Goal: Information Seeking & Learning: Learn about a topic

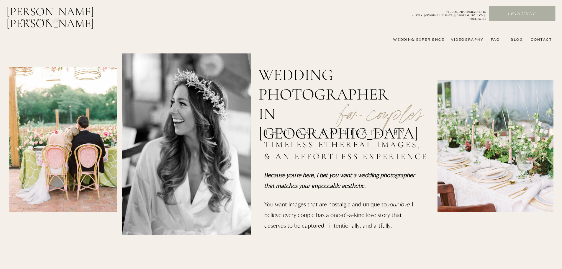
click at [412, 39] on nav "wedding experience" at bounding box center [414, 39] width 59 height 5
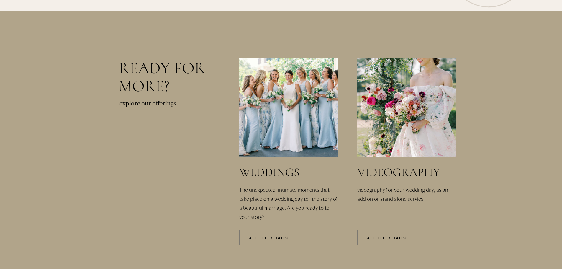
scroll to position [1209, 0]
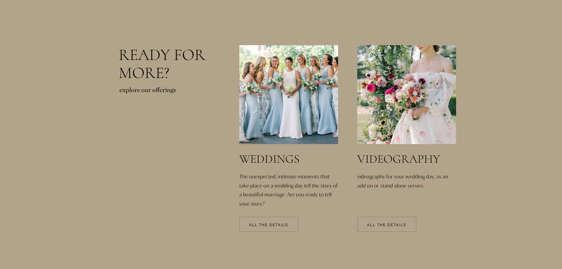
click at [257, 222] on div at bounding box center [268, 223] width 59 height 15
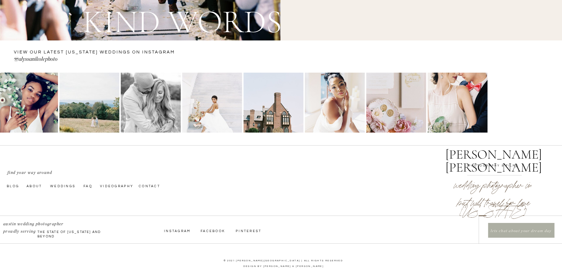
scroll to position [2173, 0]
